Goal: Information Seeking & Learning: Learn about a topic

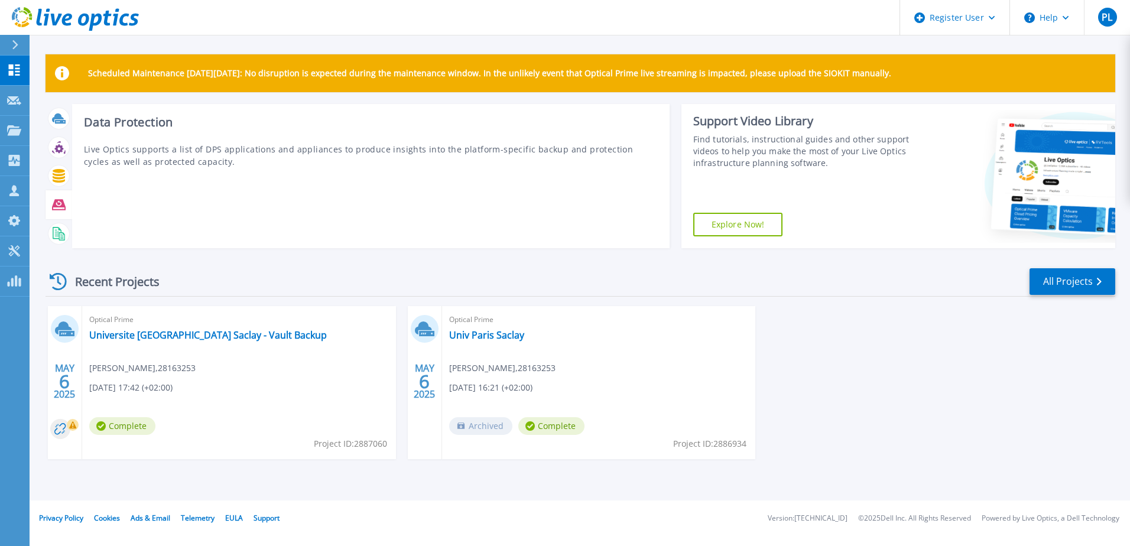
click at [57, 206] on icon at bounding box center [59, 205] width 14 height 14
click at [60, 204] on icon at bounding box center [59, 205] width 14 height 11
drag, startPoint x: 60, startPoint y: 204, endPoint x: 352, endPoint y: 168, distance: 294.1
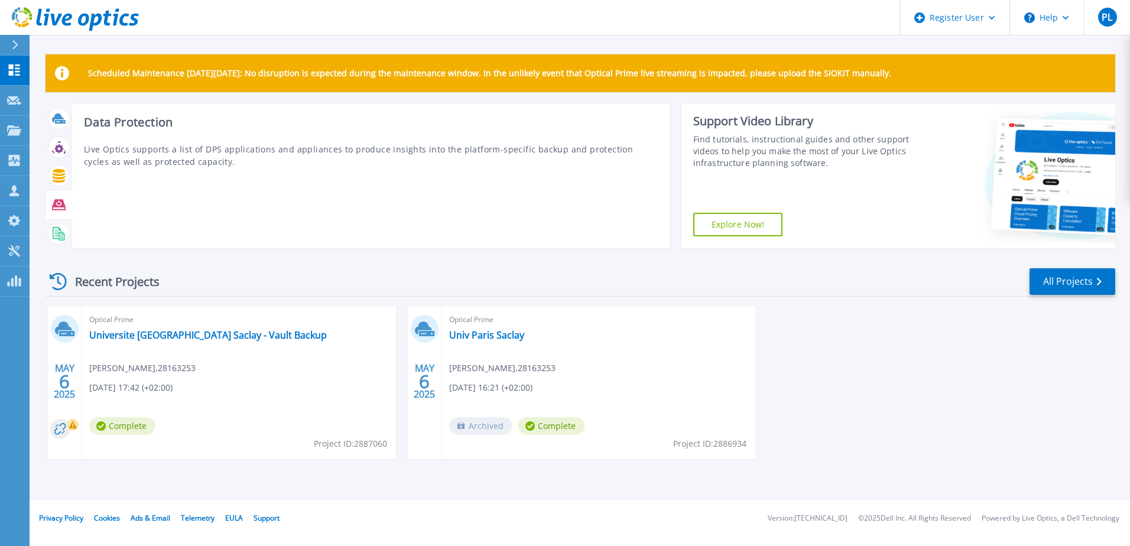
click at [352, 168] on div "Data Protection Live Optics supports a list of DPS applications and appliances …" at bounding box center [370, 176] width 597 height 144
click at [59, 205] on icon at bounding box center [59, 205] width 14 height 11
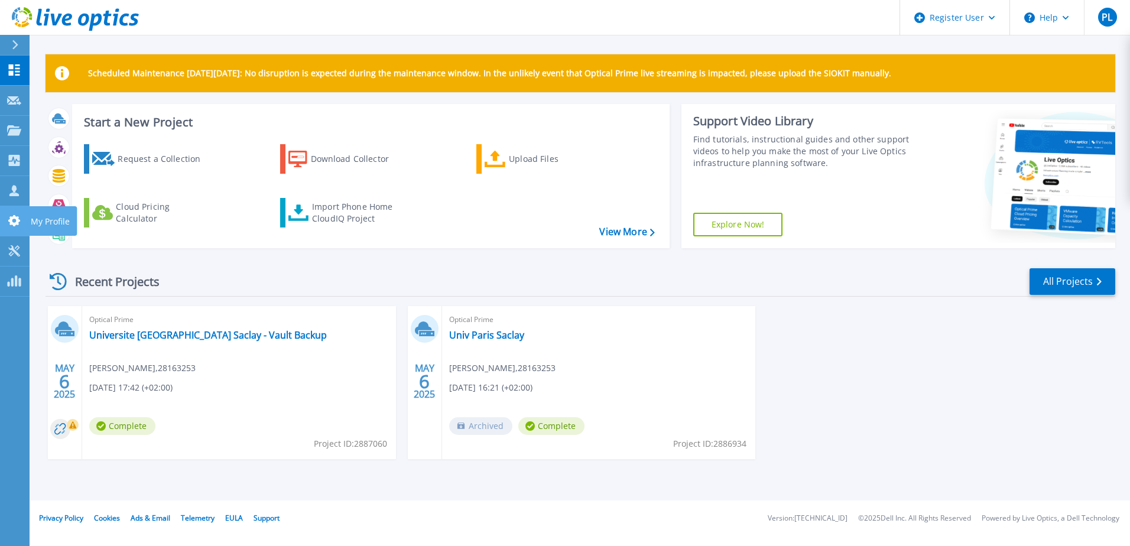
click at [17, 225] on icon at bounding box center [14, 220] width 12 height 11
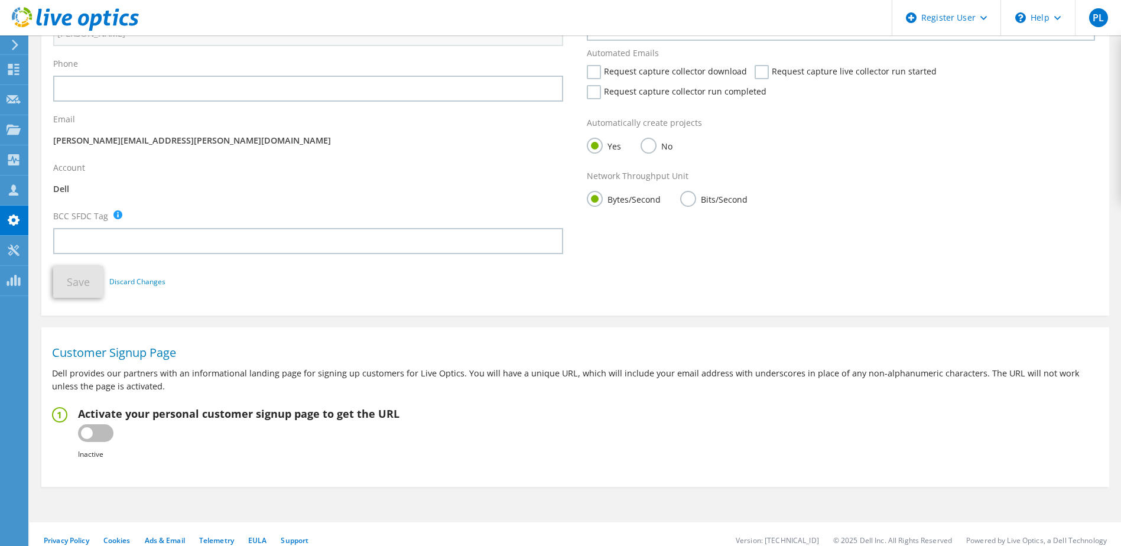
scroll to position [204, 0]
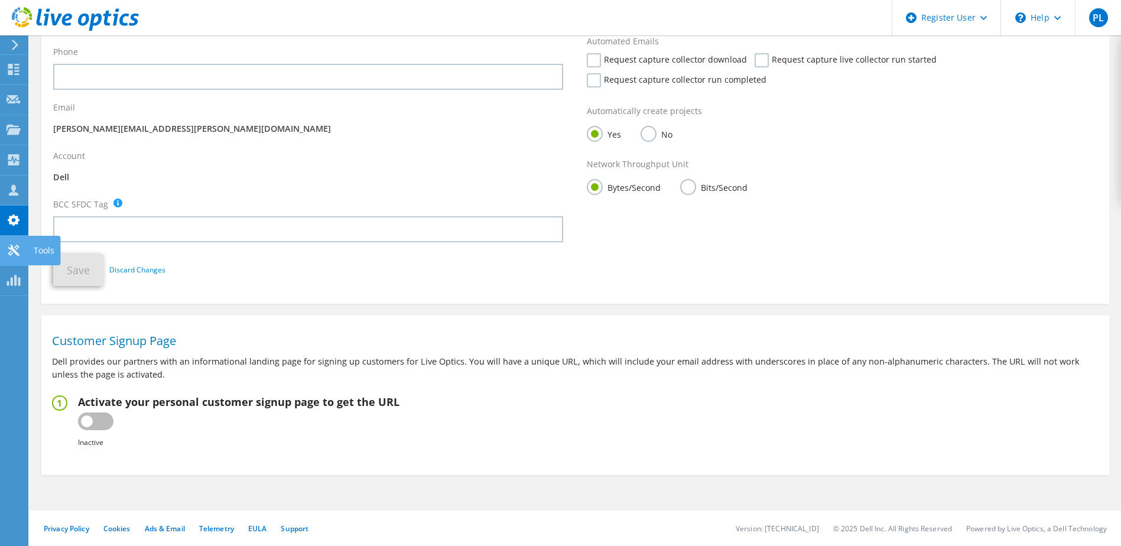
click at [14, 247] on icon at bounding box center [13, 250] width 14 height 11
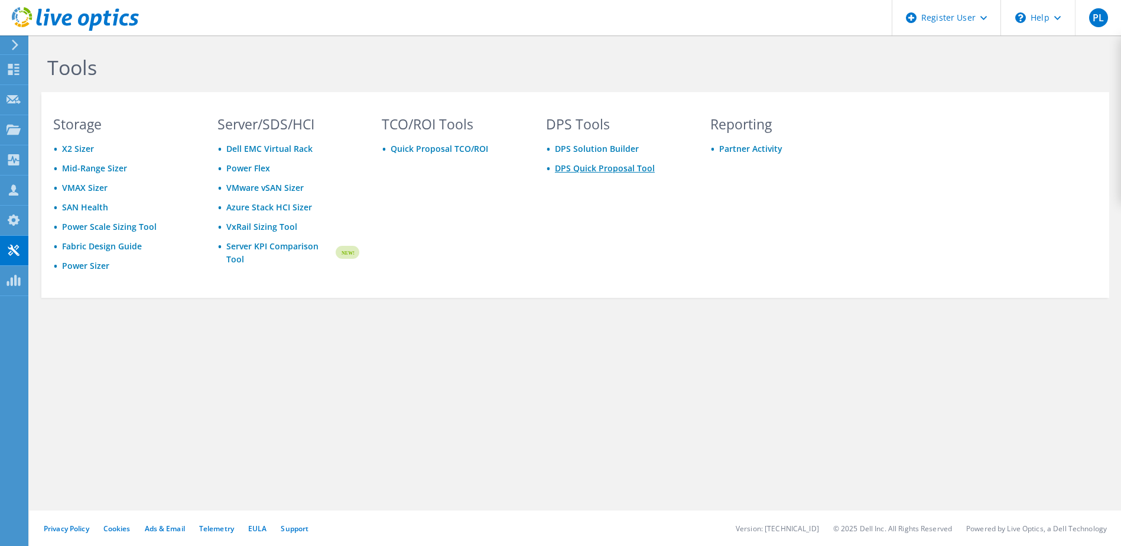
click at [637, 169] on link "DPS Quick Proposal Tool" at bounding box center [605, 167] width 100 height 11
click at [47, 161] on div "Collectors" at bounding box center [60, 160] width 64 height 30
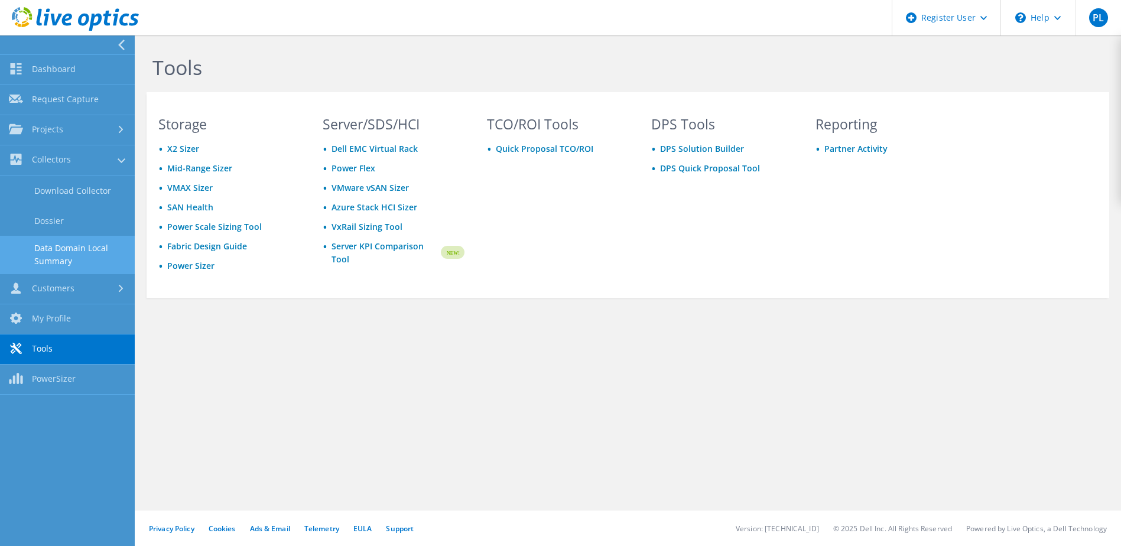
click at [96, 249] on link "Data Domain Local Summary" at bounding box center [67, 255] width 135 height 38
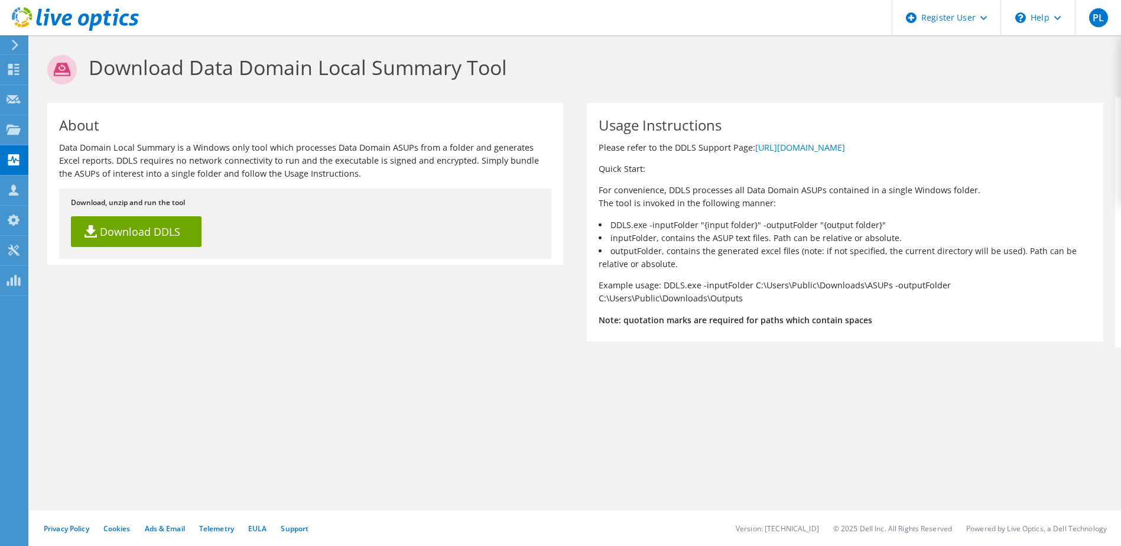
click at [11, 40] on icon at bounding box center [15, 45] width 9 height 11
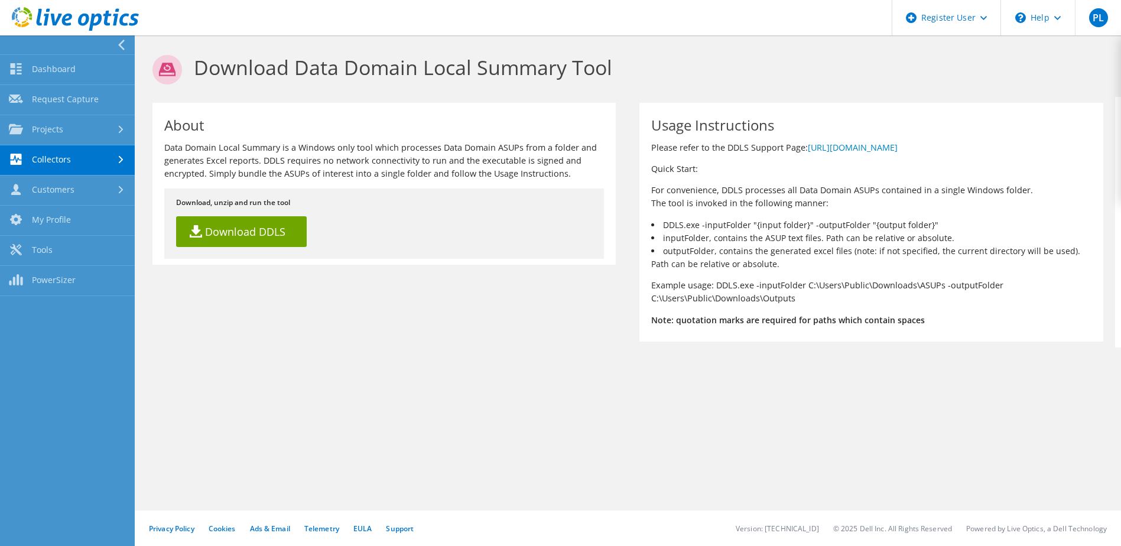
click at [329, 355] on section "Download Data Domain Local Summary Tool About Data Domain Local Summary is a Wi…" at bounding box center [628, 220] width 986 height 371
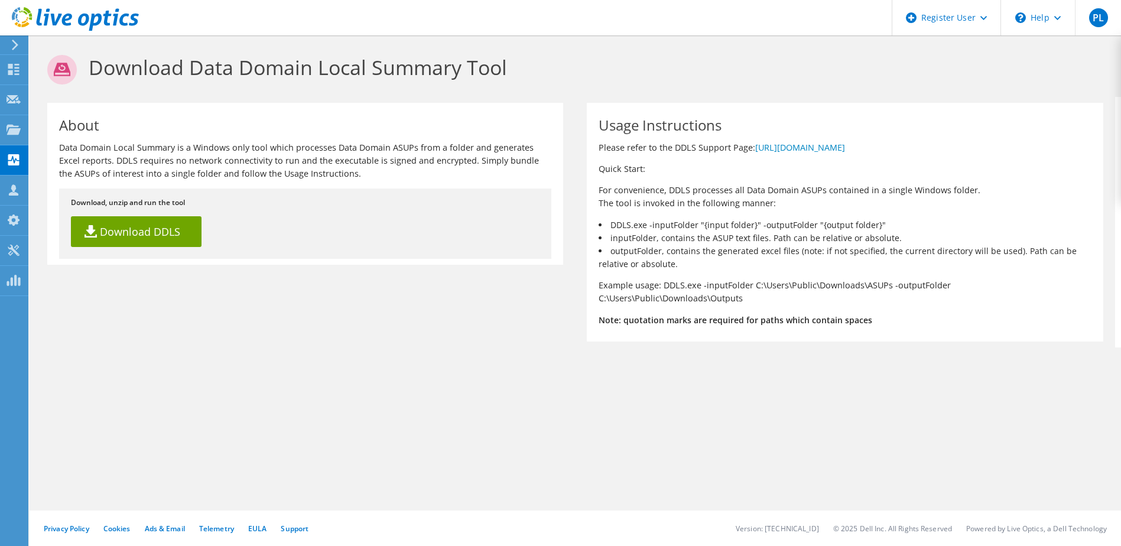
click at [78, 19] on icon at bounding box center [75, 19] width 127 height 24
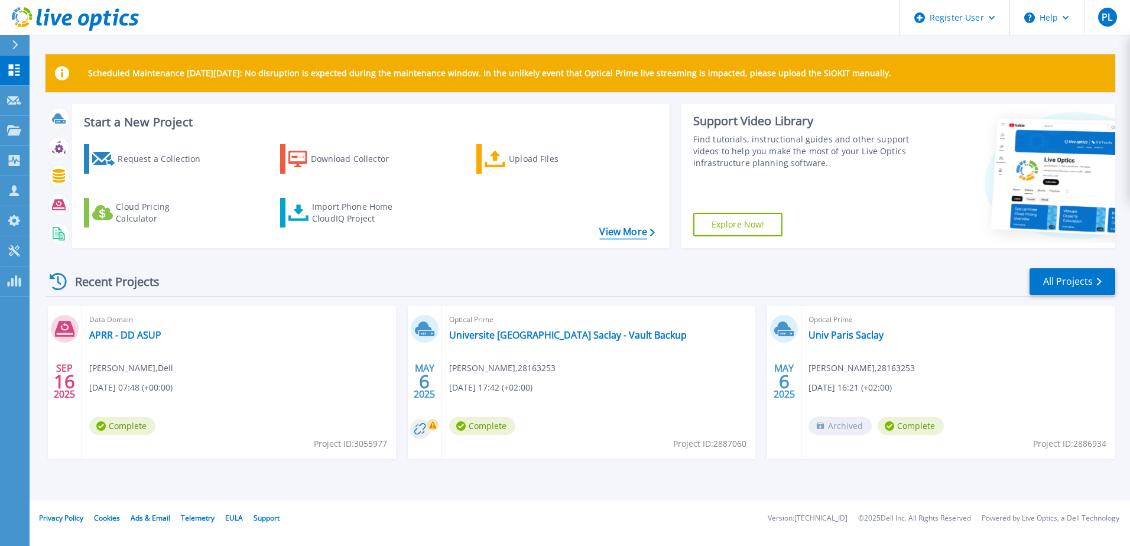
click at [616, 230] on link "View More" at bounding box center [626, 231] width 55 height 11
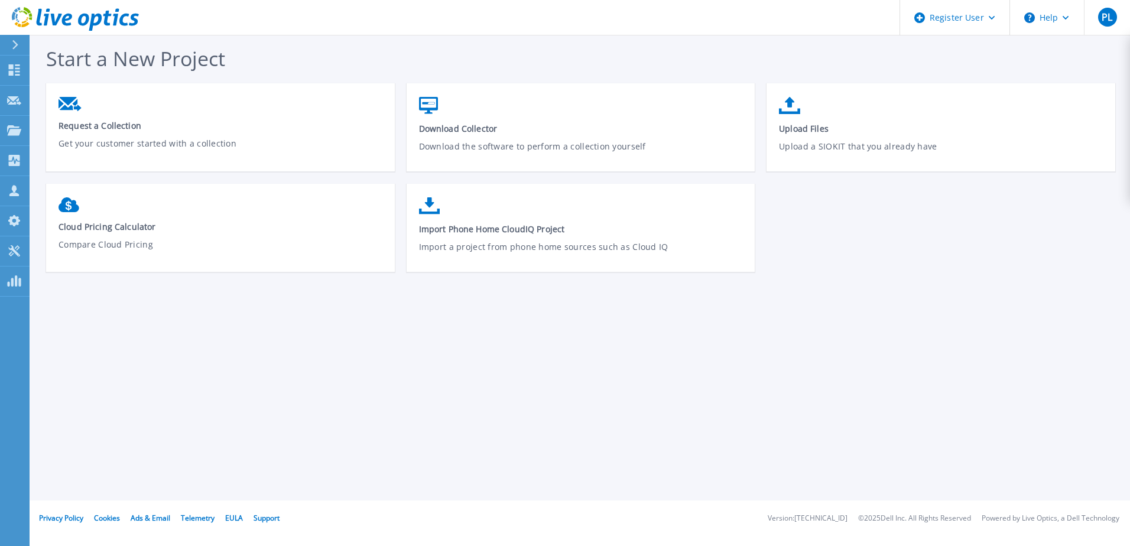
drag, startPoint x: 102, startPoint y: 17, endPoint x: 223, endPoint y: 76, distance: 135.6
click at [102, 17] on icon at bounding box center [95, 22] width 13 height 17
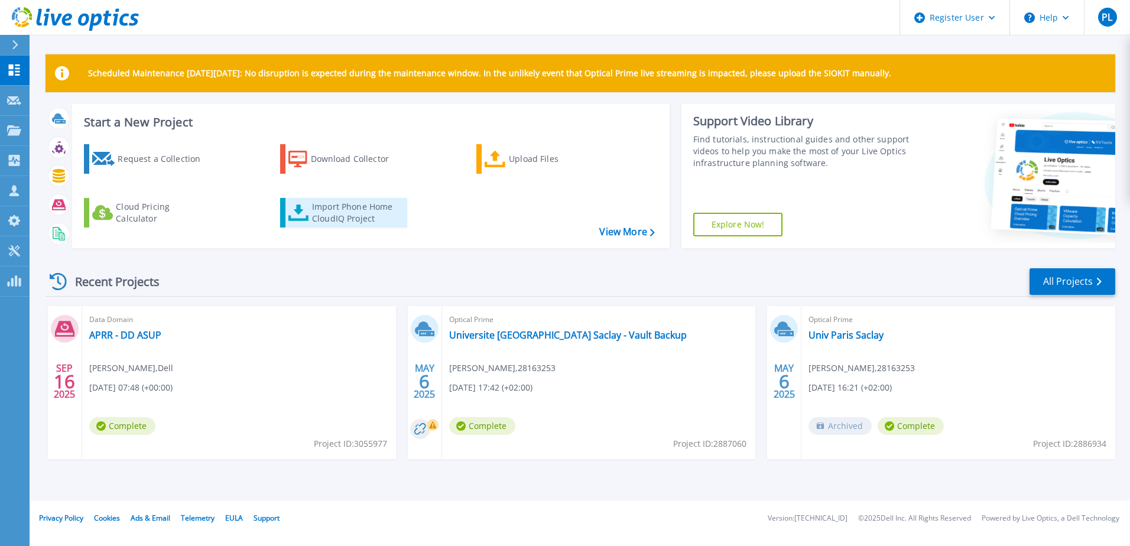
click at [359, 212] on div "Import Phone Home CloudIQ Project" at bounding box center [358, 213] width 92 height 24
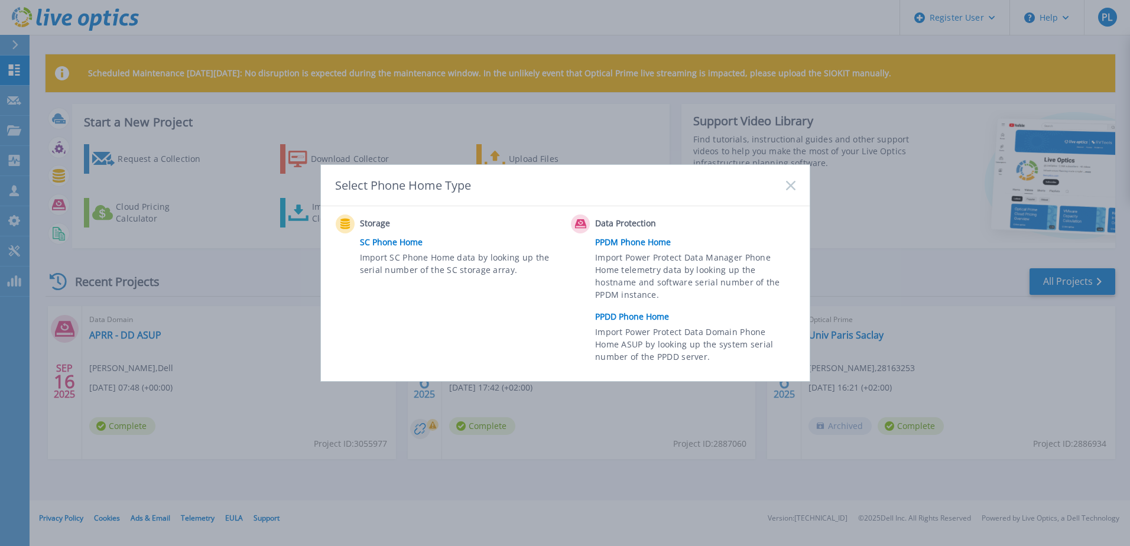
click at [653, 320] on link "PPDD Phone Home" at bounding box center [698, 317] width 206 height 18
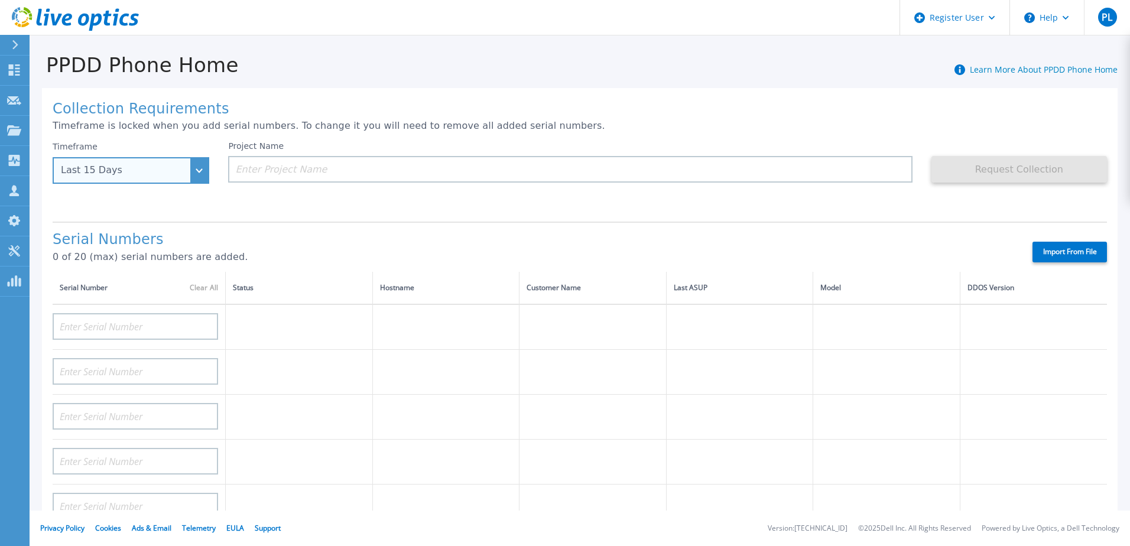
click at [194, 168] on div "Last 15 Days" at bounding box center [131, 170] width 157 height 27
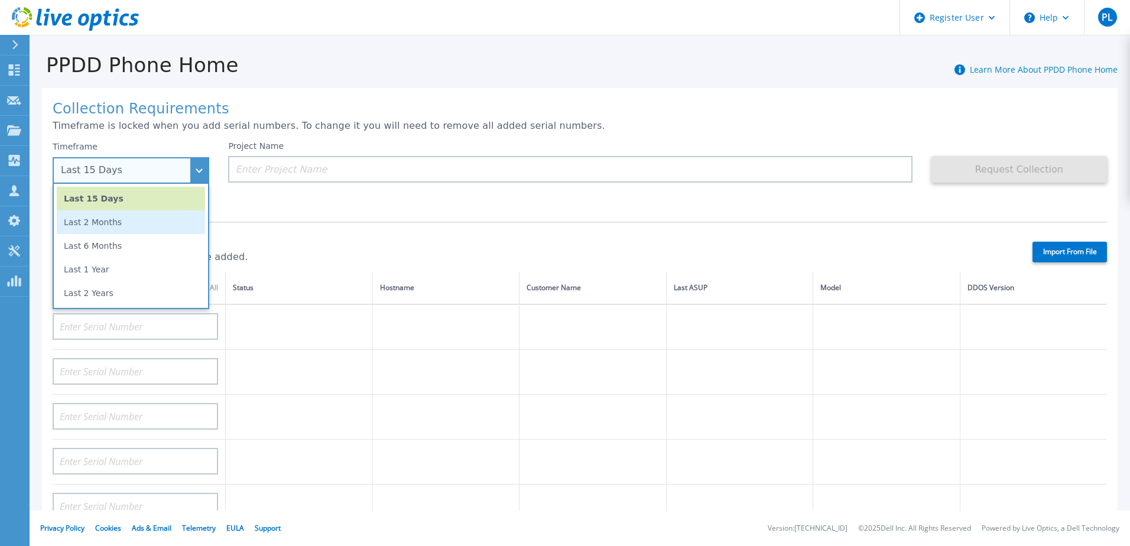
click at [169, 229] on li "Last 2 Months" at bounding box center [131, 222] width 148 height 24
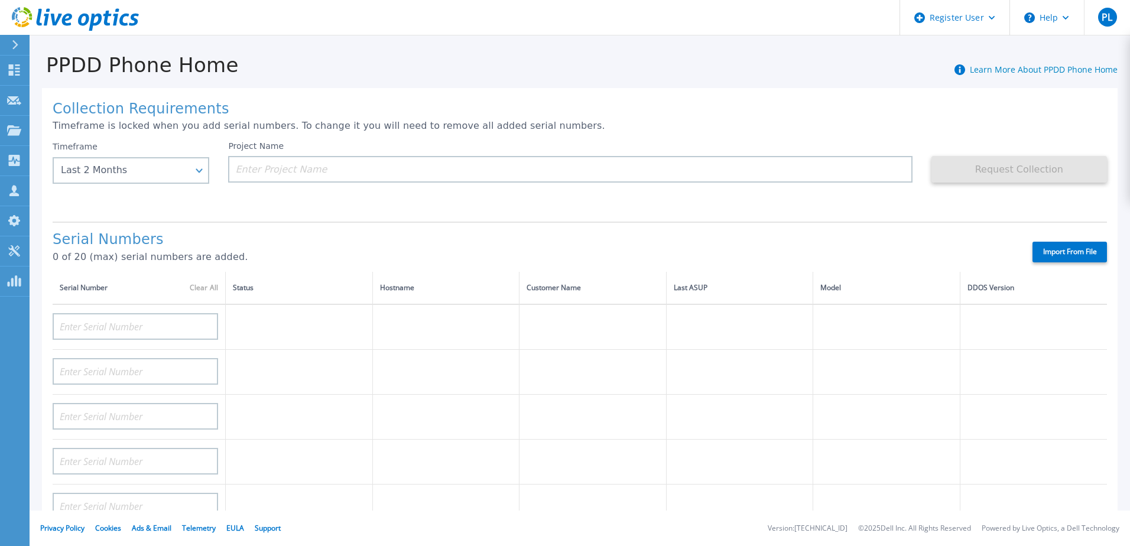
drag, startPoint x: 62, startPoint y: 15, endPoint x: 84, endPoint y: 24, distance: 24.1
click at [62, 15] on icon at bounding box center [75, 19] width 127 height 24
